Goal: Obtain resource: Download file/media

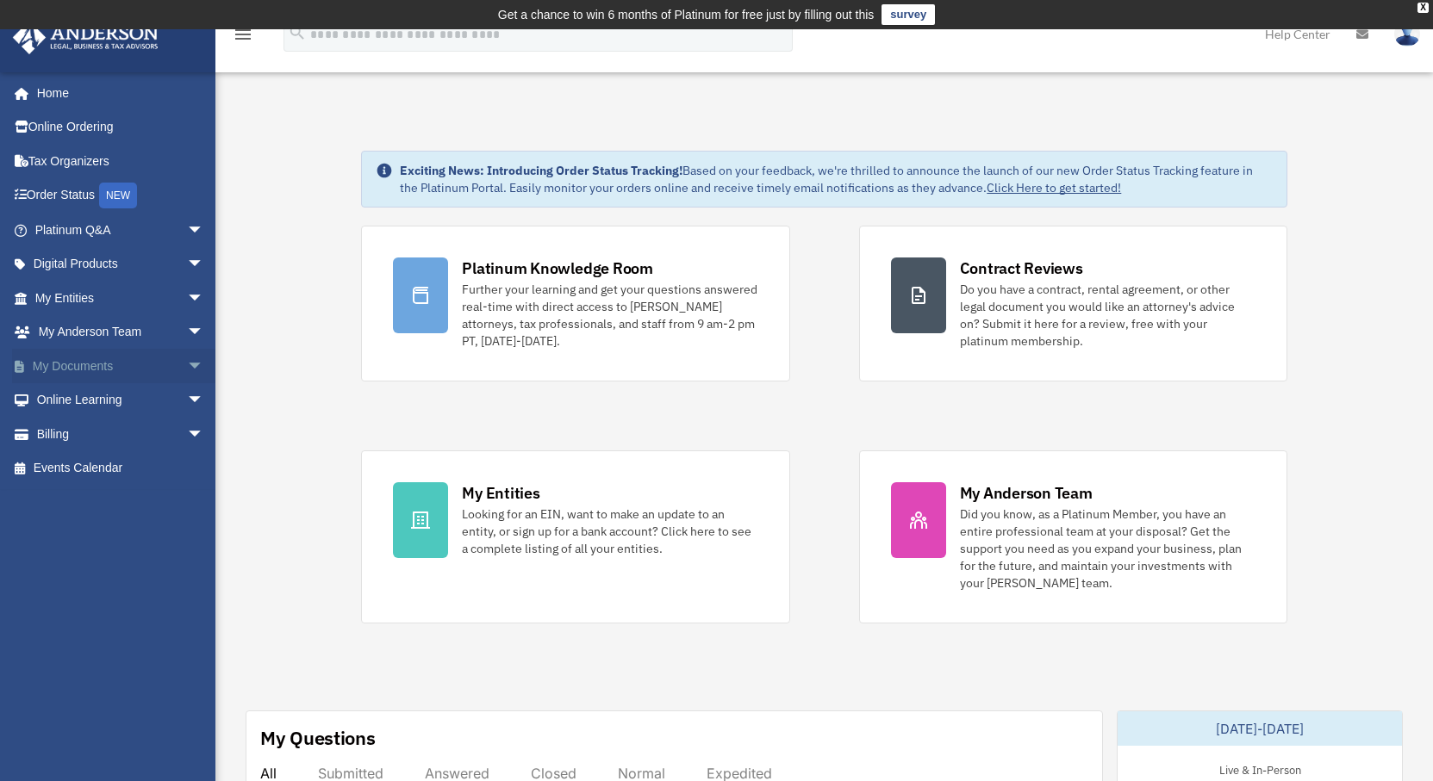
click at [187, 365] on span "arrow_drop_down" at bounding box center [204, 366] width 34 height 35
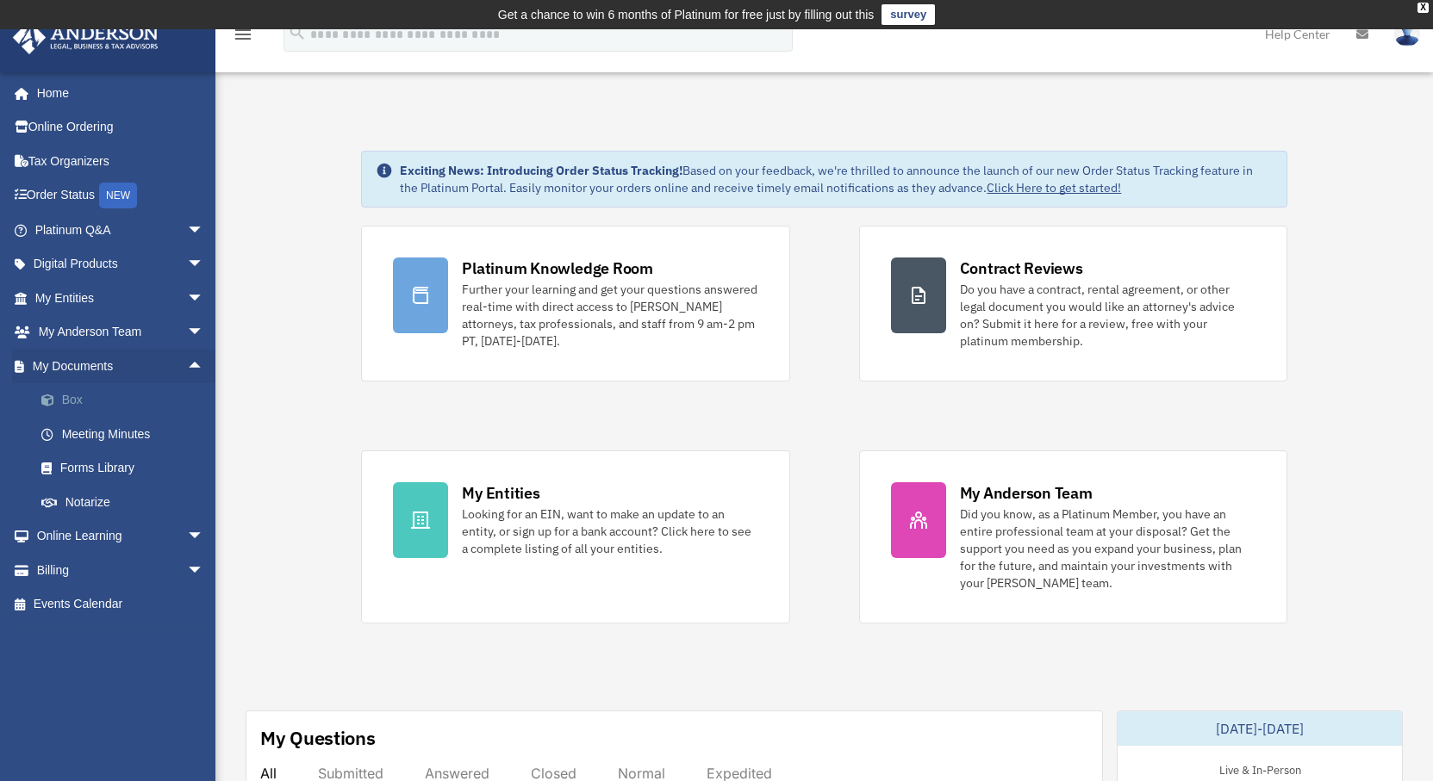
click at [84, 405] on link "Box" at bounding box center [127, 400] width 206 height 34
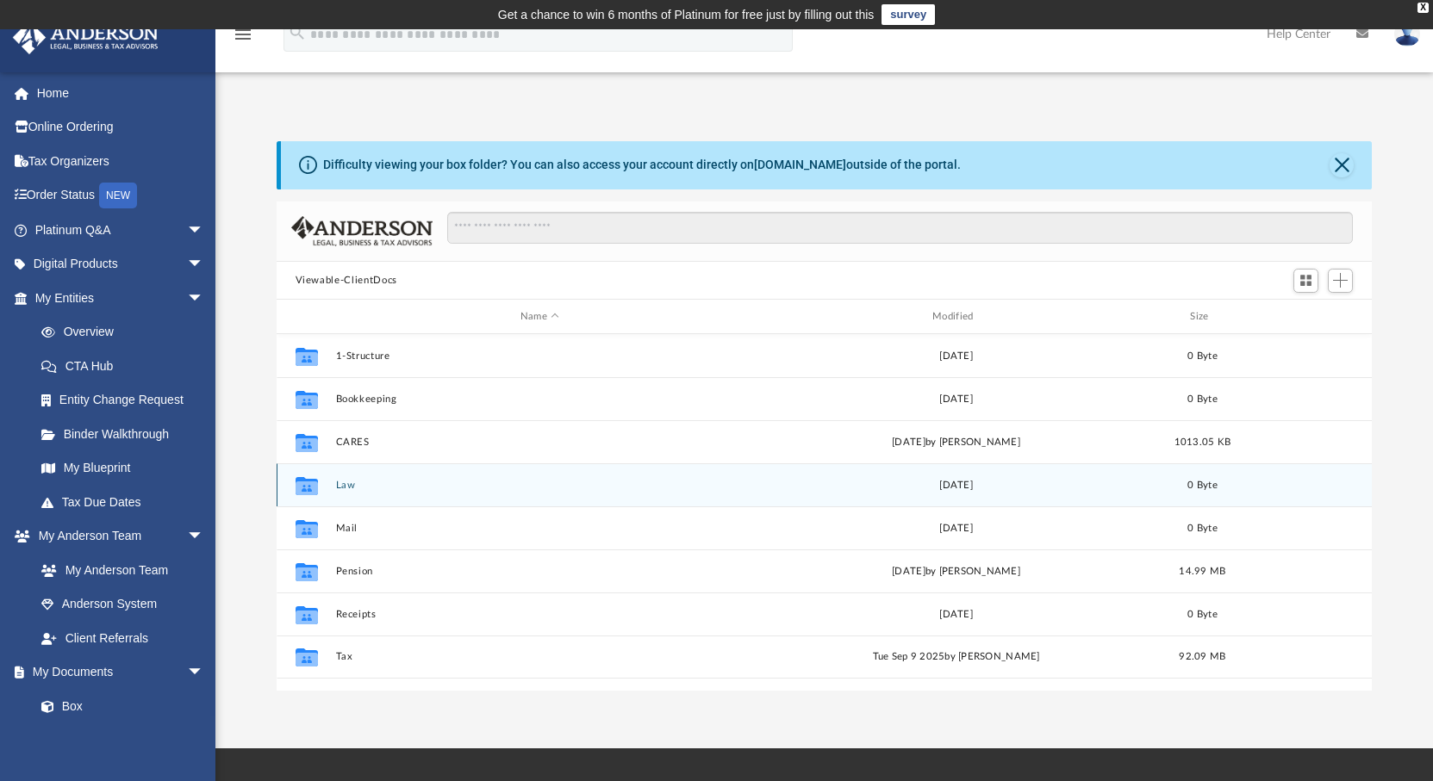
scroll to position [377, 1080]
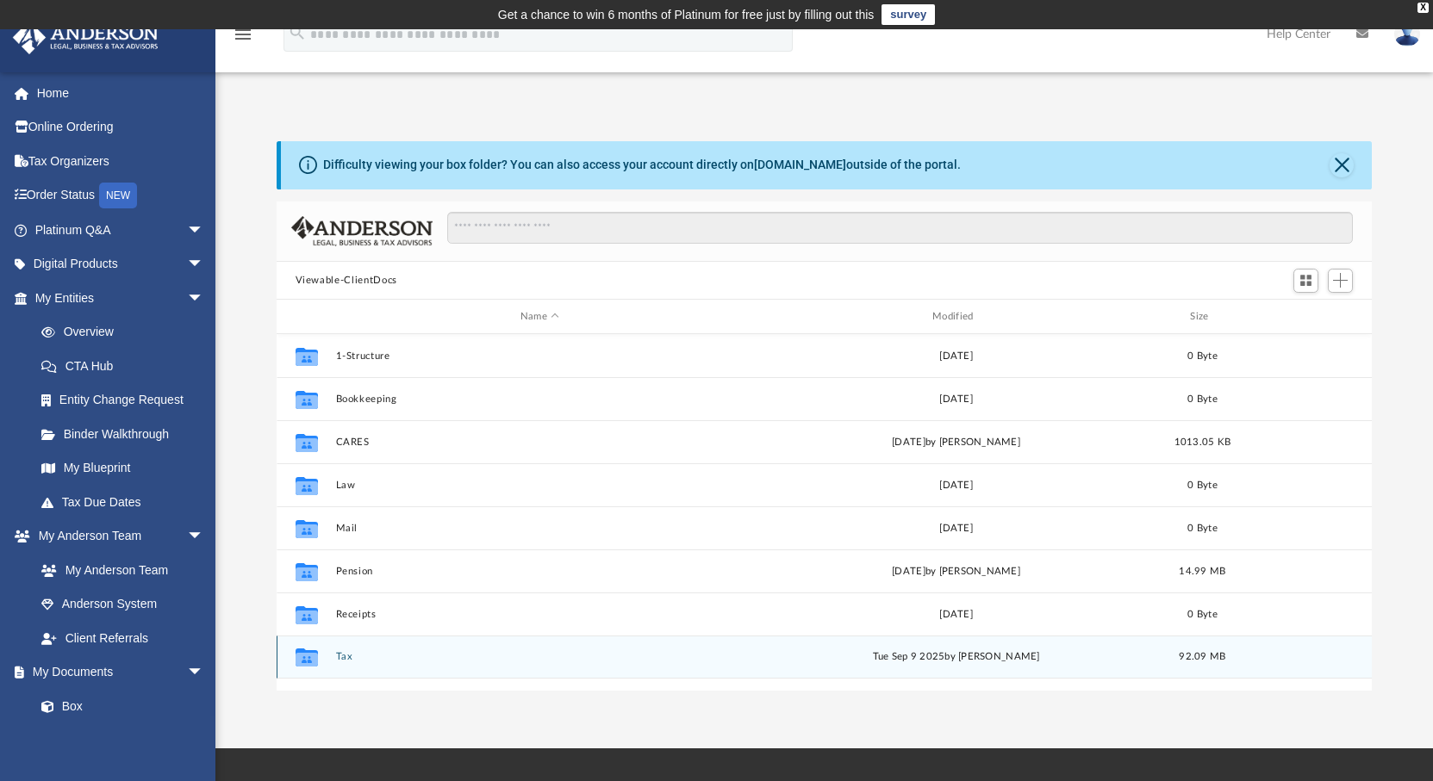
click at [507, 663] on div "Collaborated Folder Tax Tue Sep 9 2025 by Alex Price 92.09 MB" at bounding box center [825, 657] width 1096 height 43
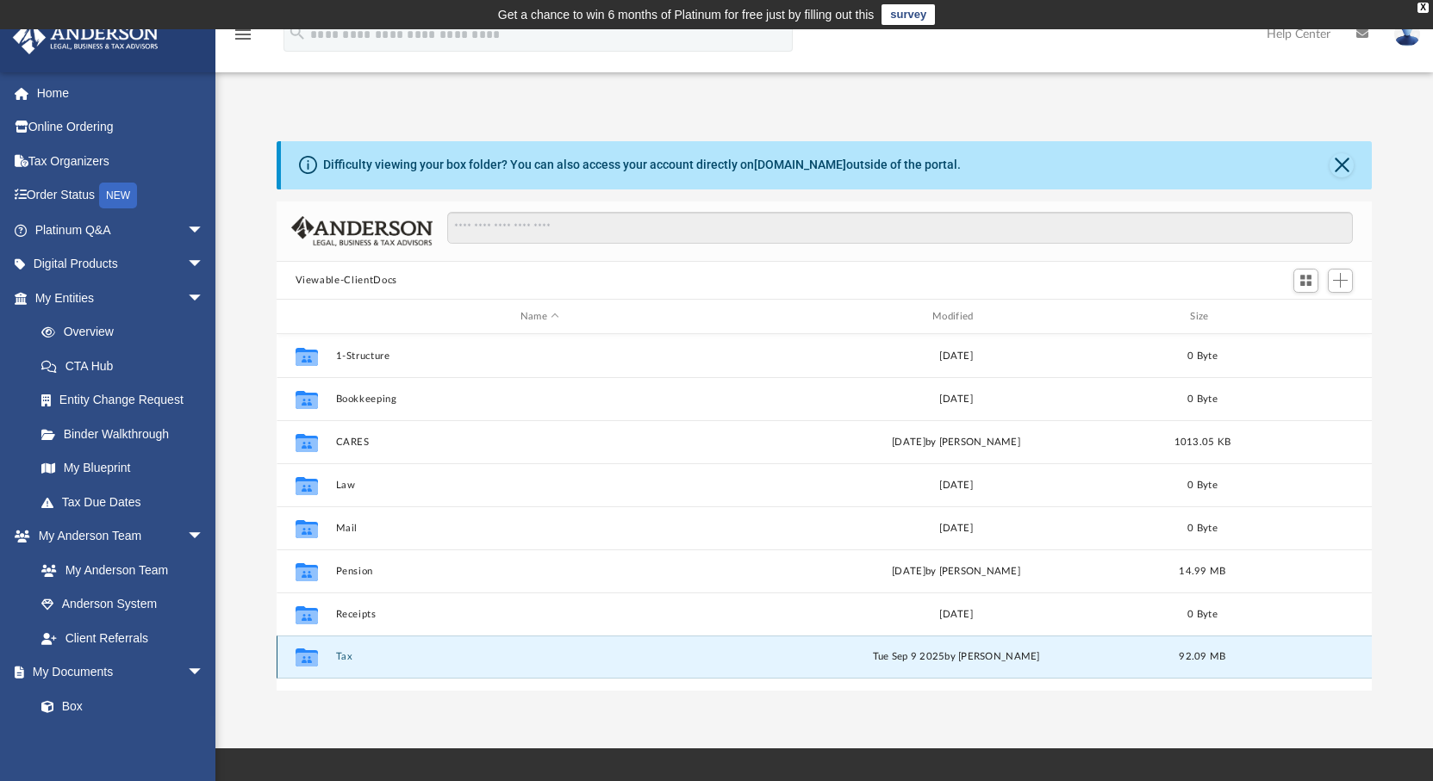
click at [321, 662] on div "Collaborated Folder" at bounding box center [305, 658] width 43 height 28
click at [308, 656] on icon "grid" at bounding box center [306, 660] width 22 height 14
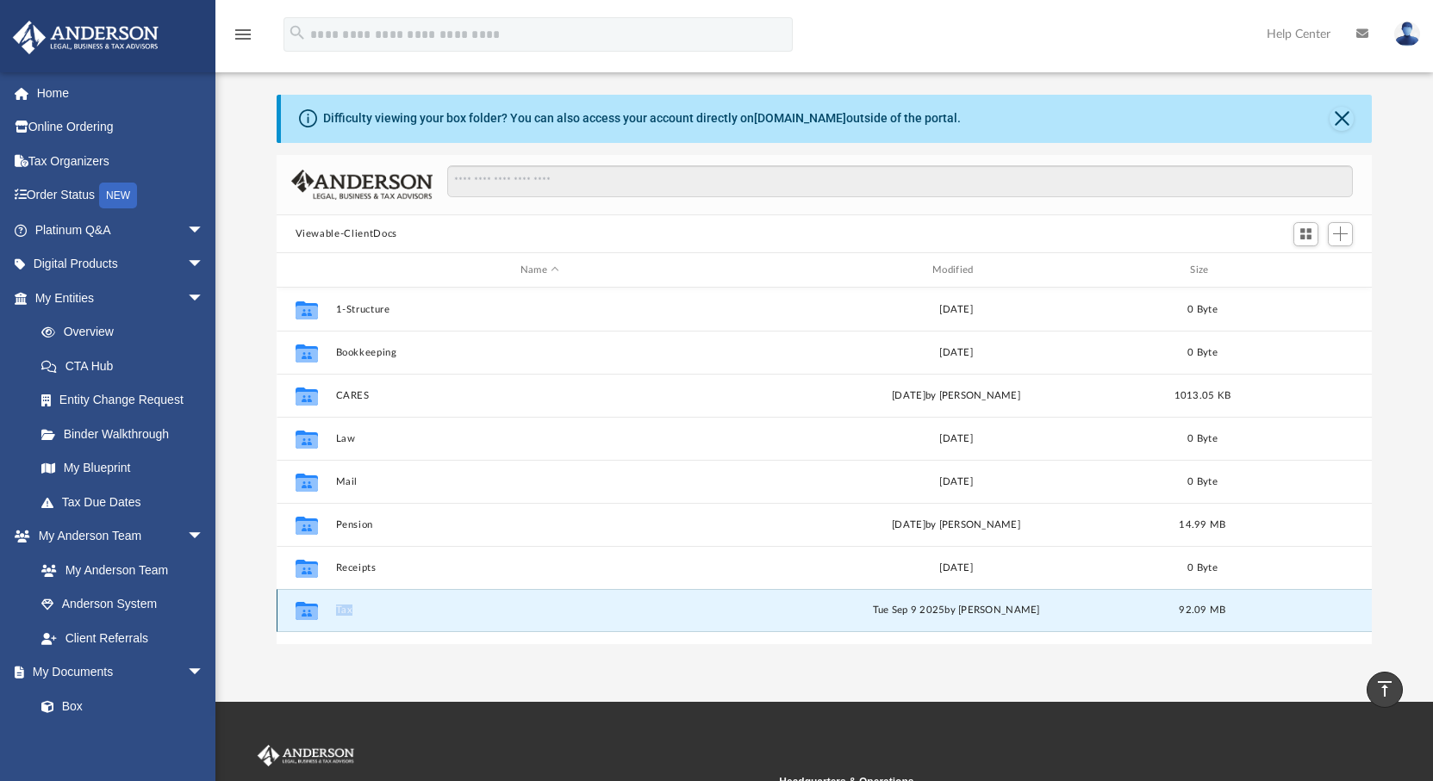
scroll to position [16, 0]
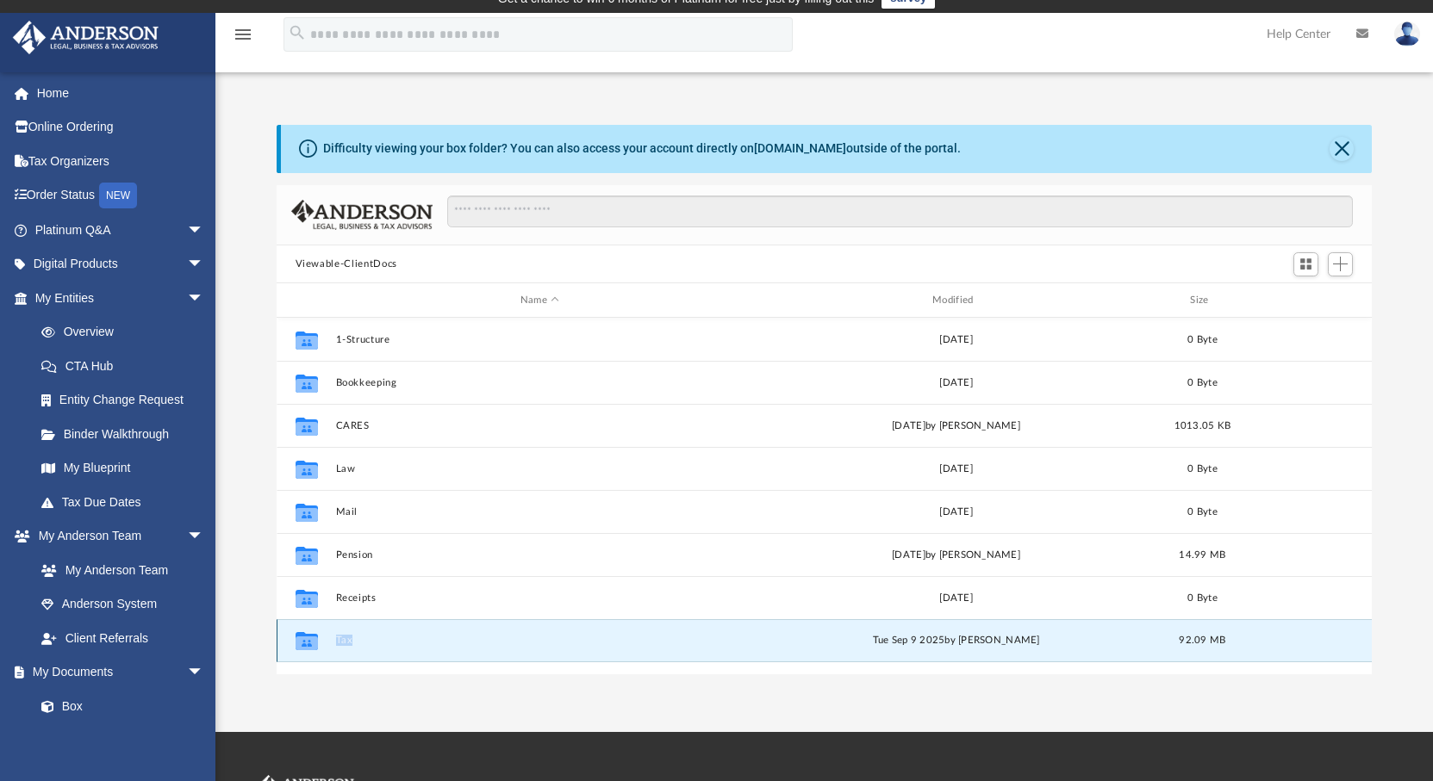
click at [345, 640] on button "Tax" at bounding box center [539, 640] width 408 height 11
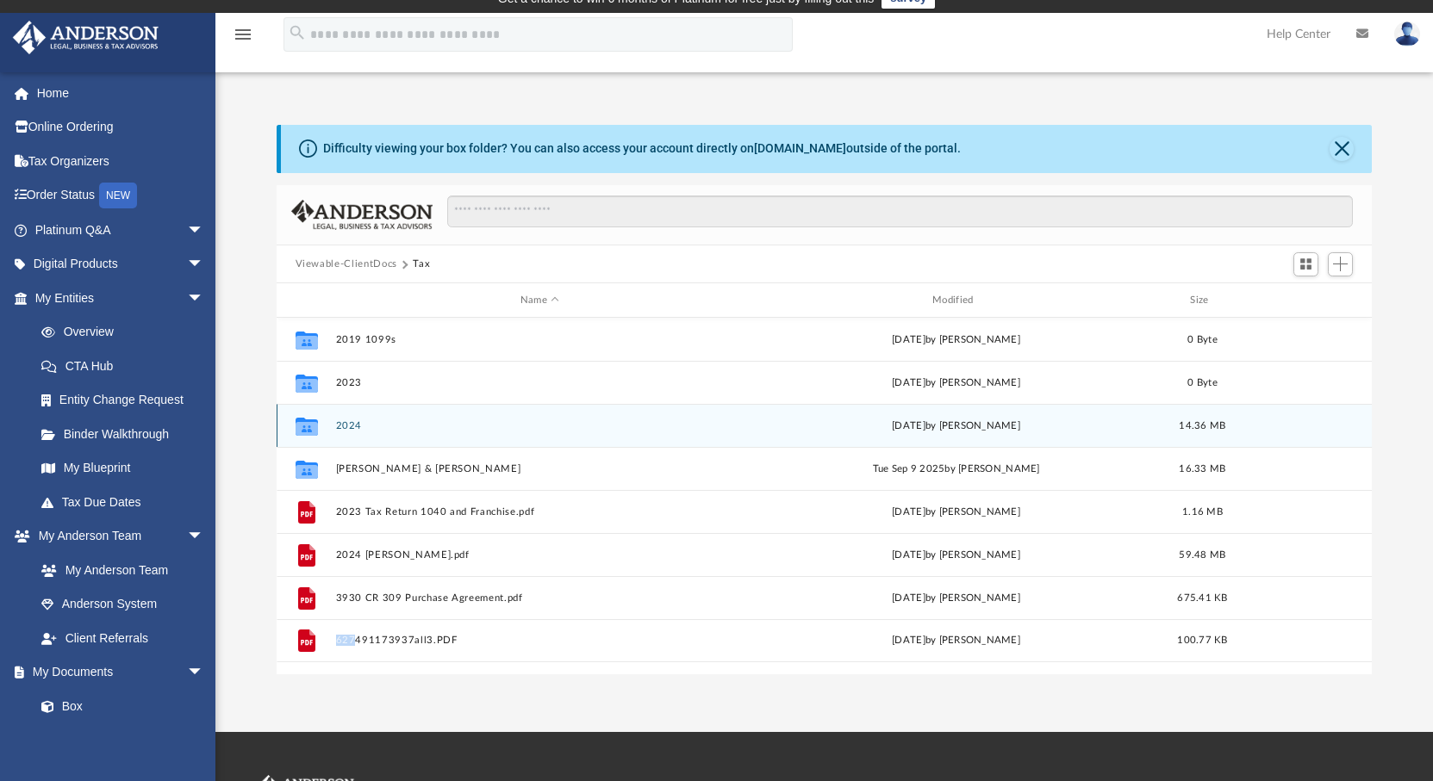
click at [351, 423] on button "2024" at bounding box center [539, 425] width 408 height 11
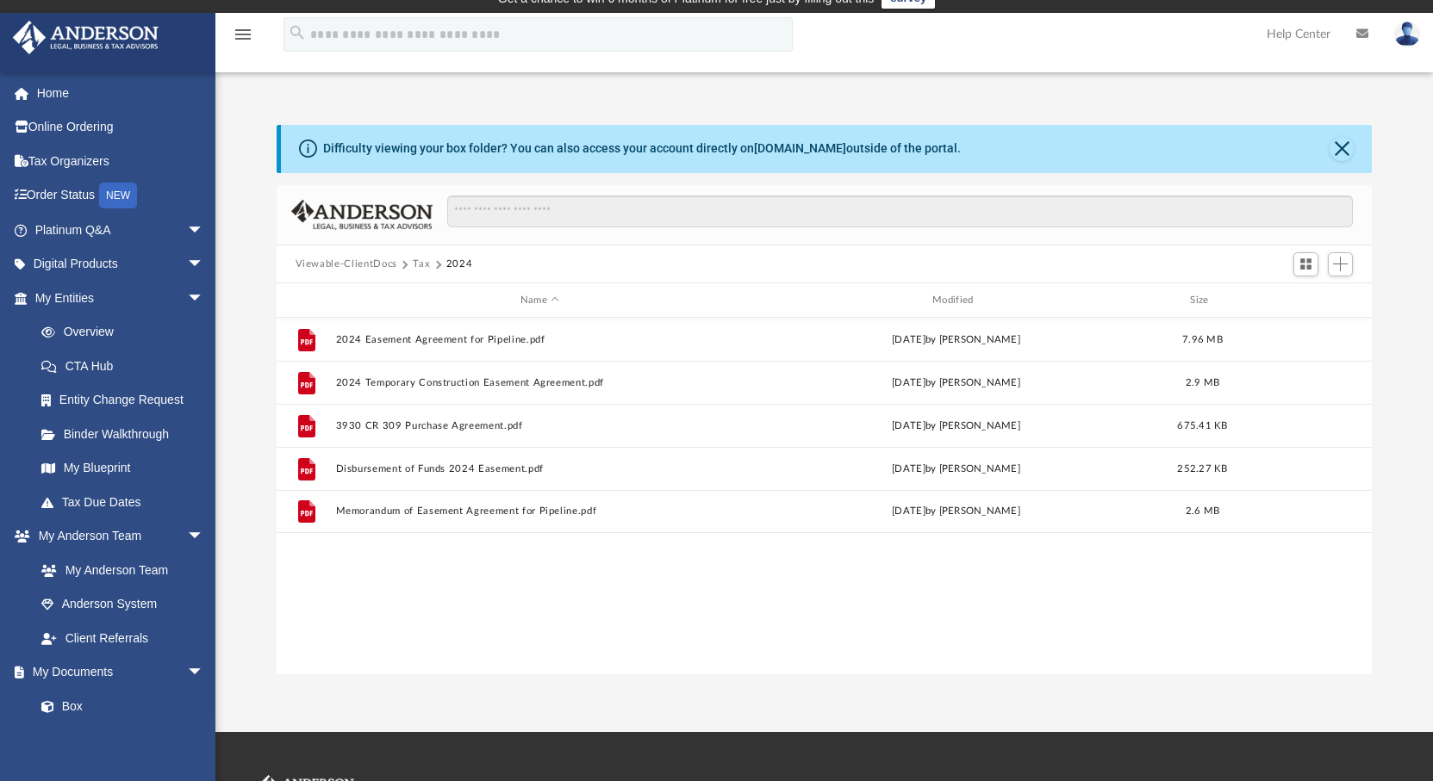
click at [425, 264] on button "Tax" at bounding box center [421, 265] width 17 height 16
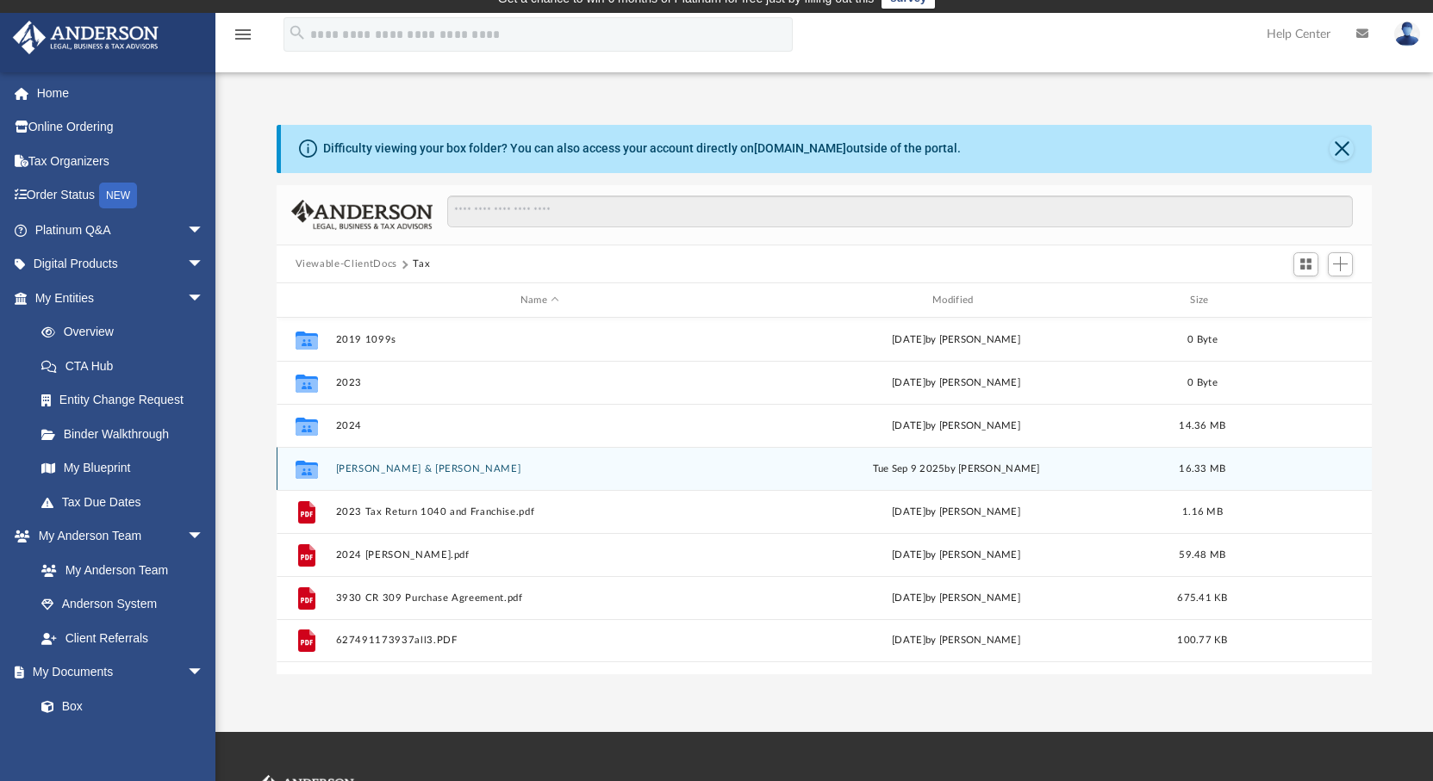
click at [411, 470] on button "Hillis, Justin & Wissink, Dana" at bounding box center [539, 468] width 408 height 11
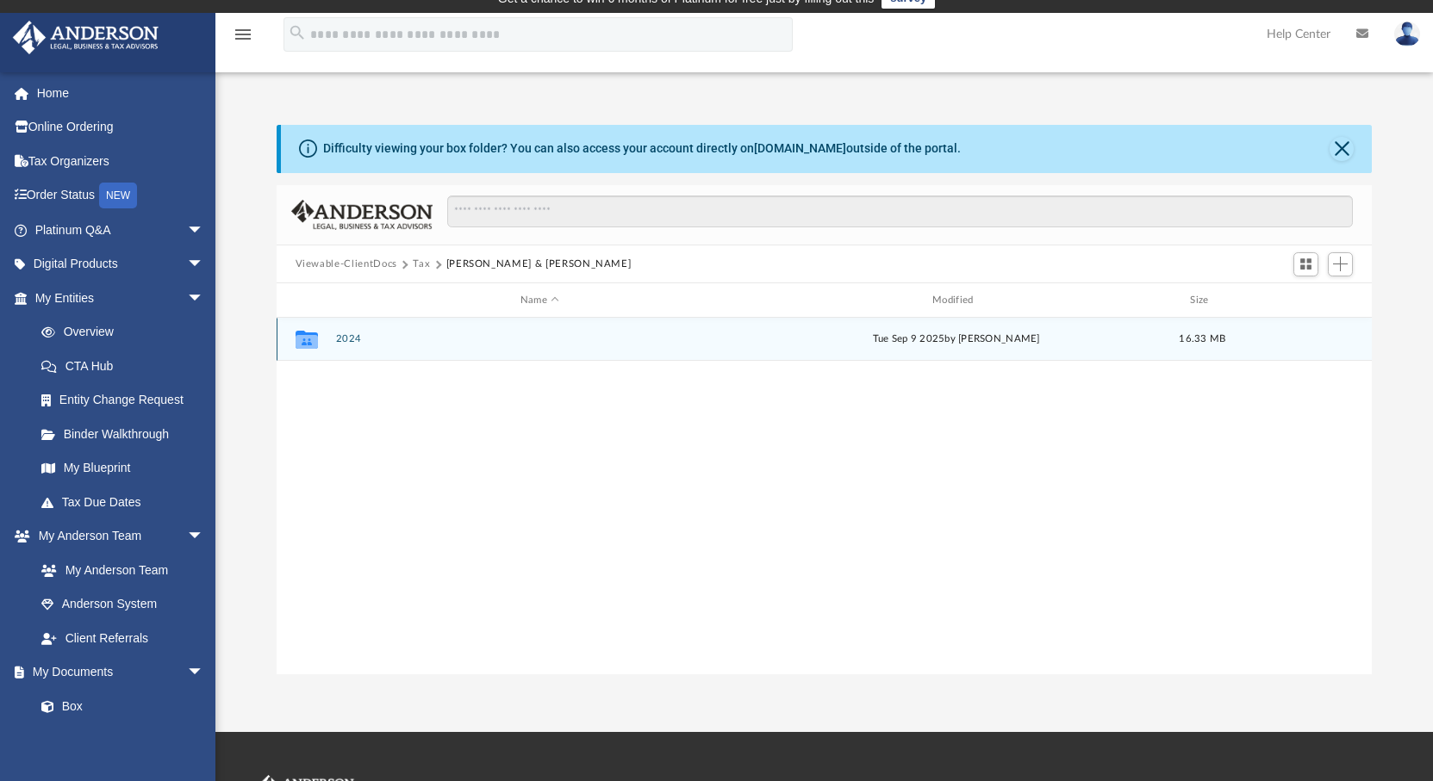
click at [351, 340] on button "2024" at bounding box center [539, 338] width 408 height 11
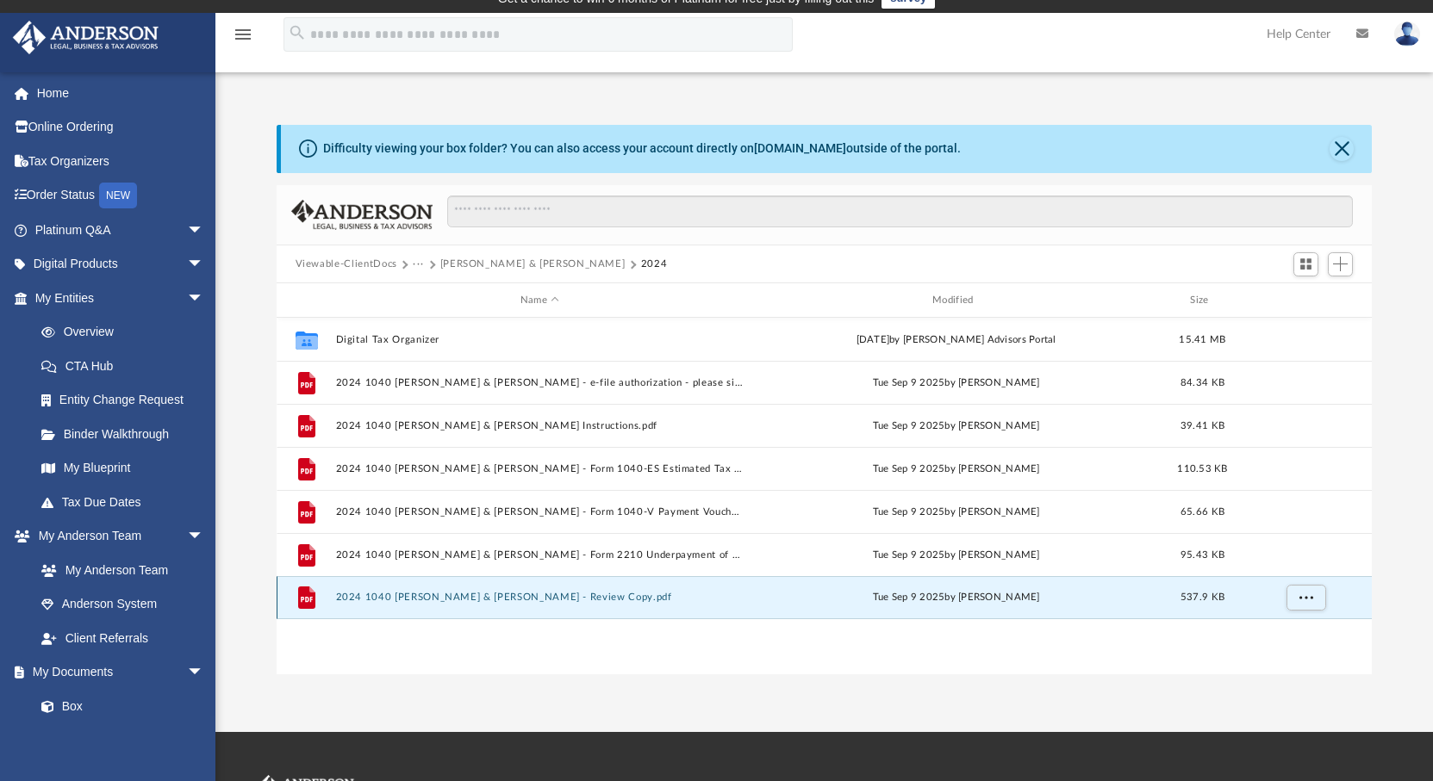
click at [449, 600] on button "2024 1040 Hillis, Justin & Wissink, Dana - Review Copy.pdf" at bounding box center [539, 597] width 408 height 11
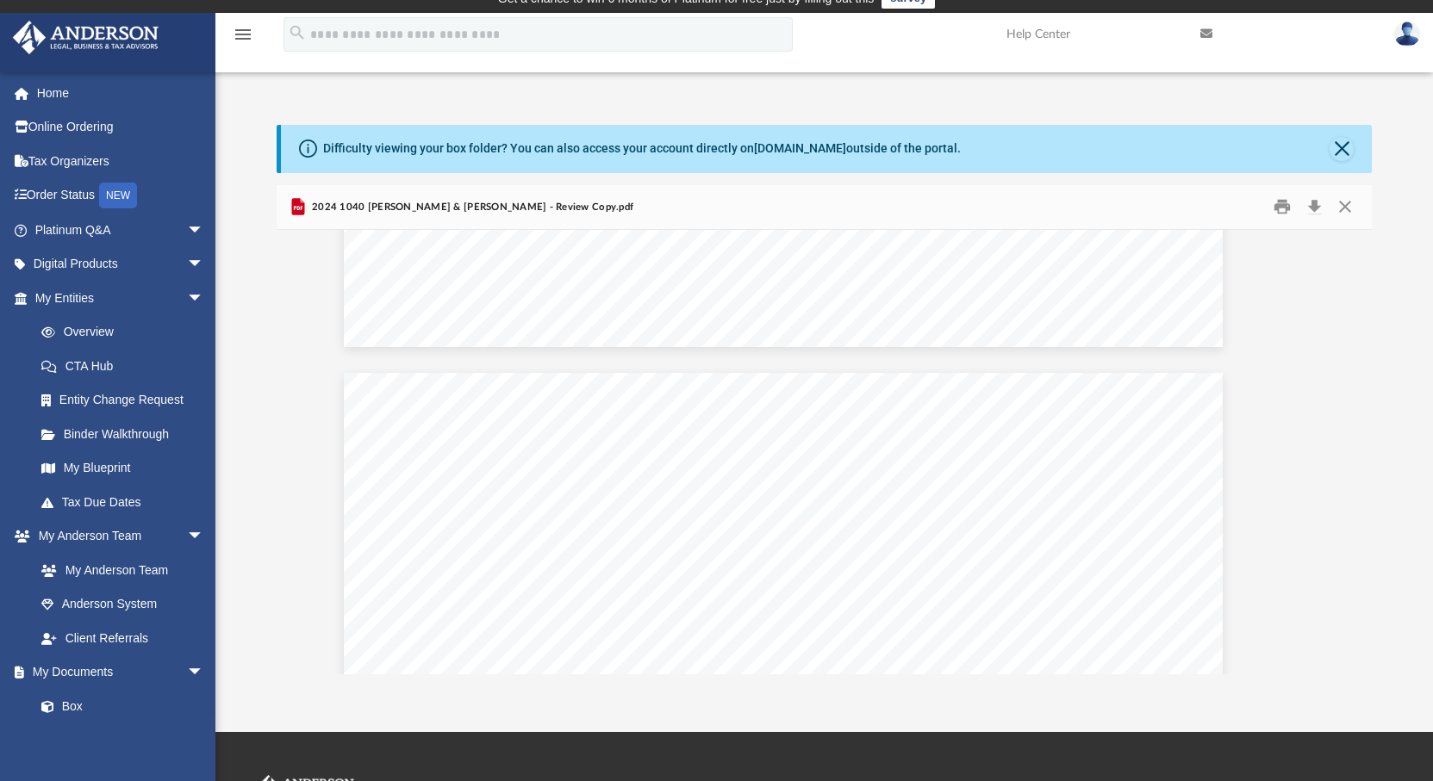
scroll to position [4652, 56]
